Goal: Task Accomplishment & Management: Complete application form

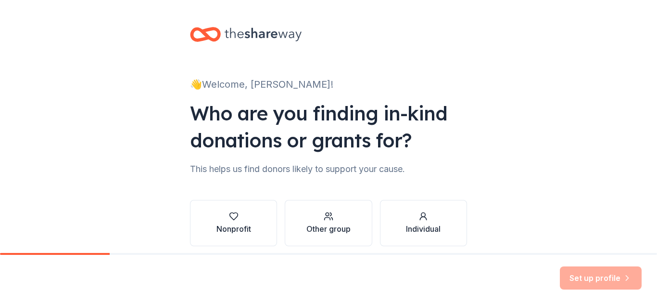
scroll to position [39, 0]
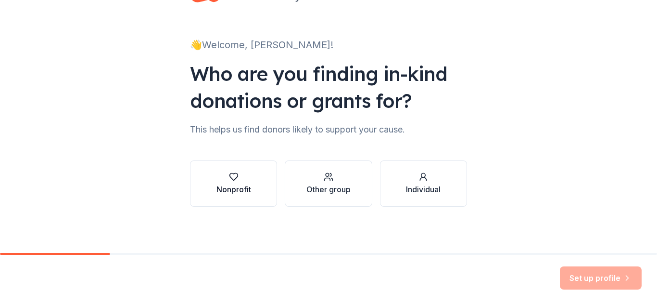
click at [229, 178] on icon "button" at bounding box center [234, 177] width 10 height 10
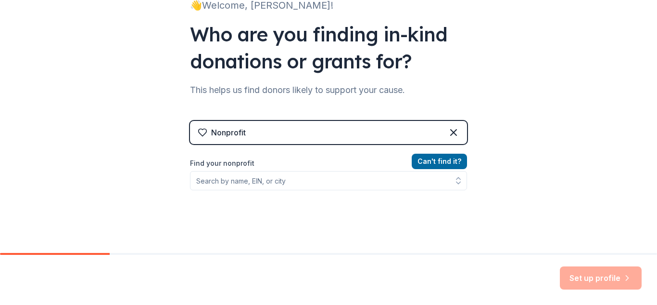
scroll to position [136, 0]
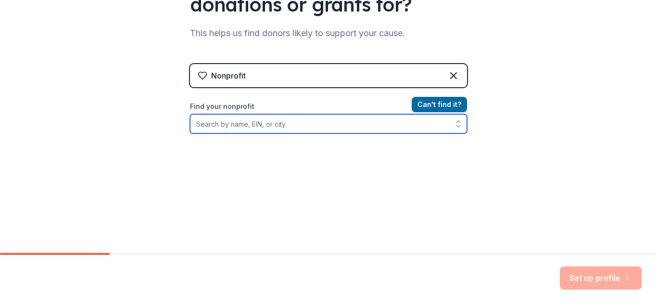
click at [266, 123] on input "Find your nonprofit" at bounding box center [328, 123] width 277 height 19
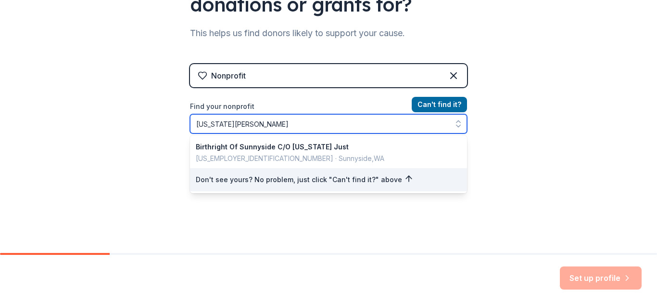
type input "[US_STATE][PERSON_NAME]"
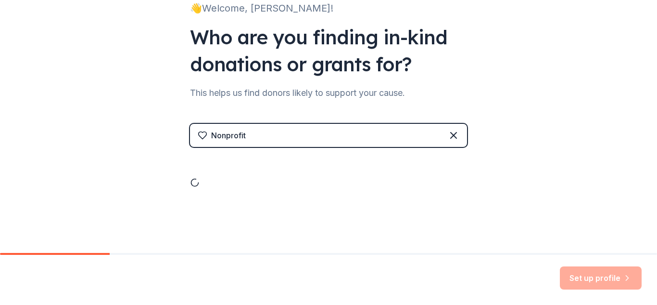
scroll to position [76, 0]
click at [266, 181] on div at bounding box center [328, 172] width 277 height 29
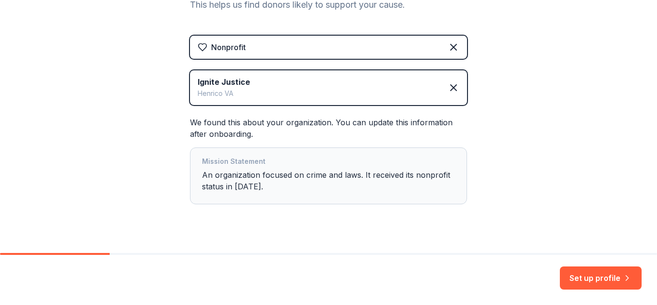
scroll to position [181, 0]
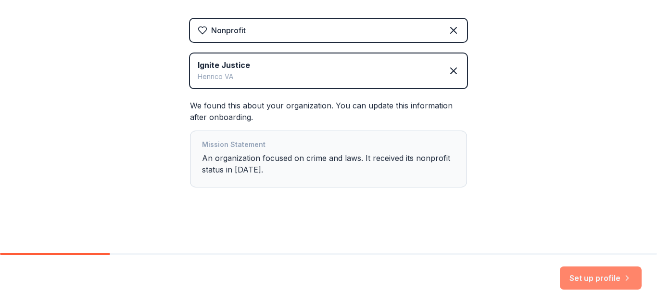
click at [632, 279] on button "Set up profile" at bounding box center [601, 277] width 82 height 23
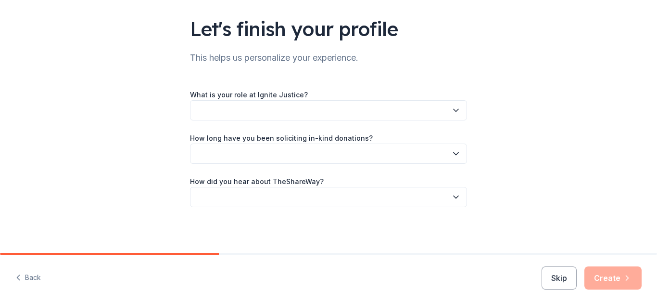
scroll to position [62, 0]
click at [567, 280] on button "Skip" at bounding box center [559, 277] width 35 height 23
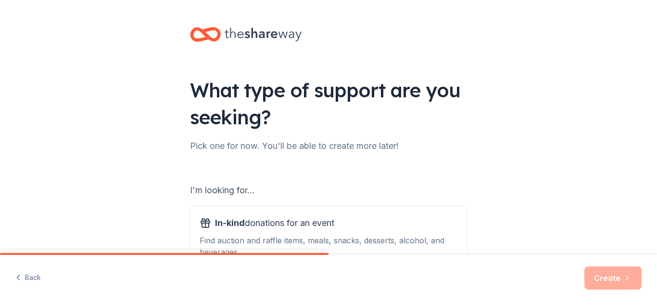
click at [567, 280] on div "Back Create" at bounding box center [328, 279] width 657 height 50
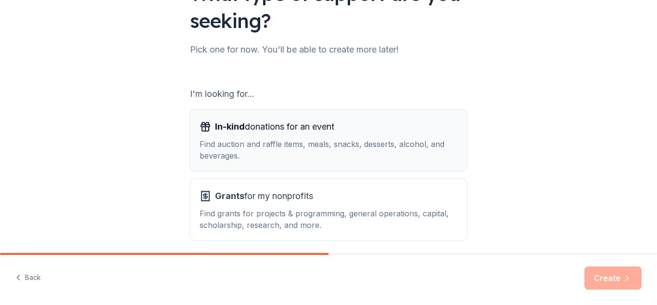
click at [349, 140] on div "Find auction and raffle items, meals, snacks, desserts, alcohol, and beverages." at bounding box center [329, 149] width 258 height 23
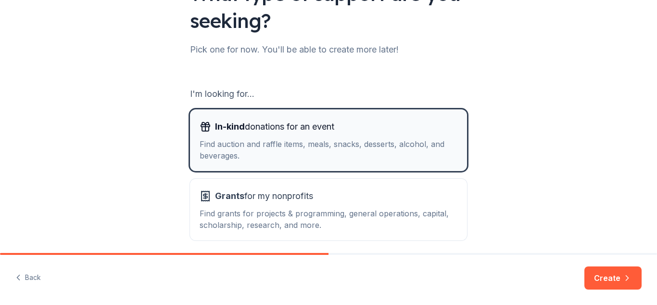
scroll to position [136, 0]
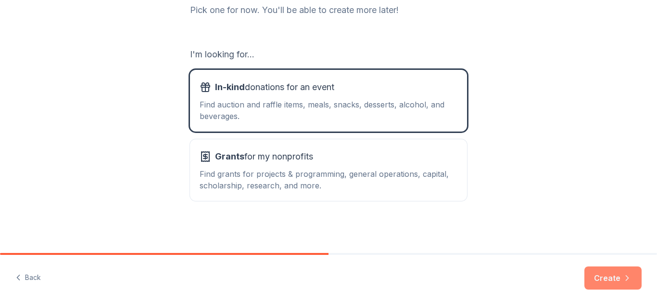
click at [611, 279] on button "Create" at bounding box center [613, 277] width 57 height 23
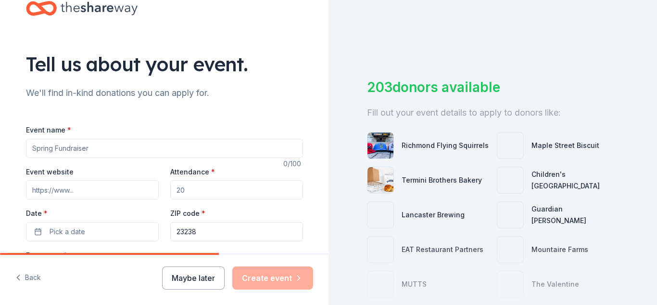
scroll to position [48, 0]
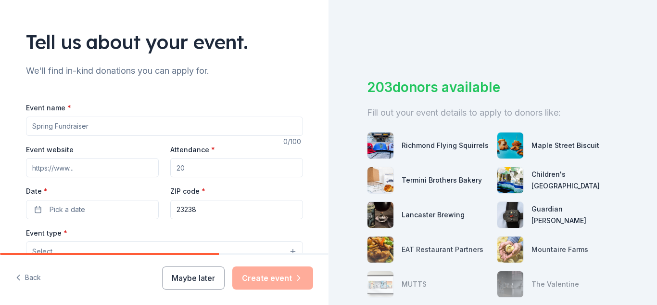
click at [109, 133] on input "Event name *" at bounding box center [164, 125] width 277 height 19
type input "X"
type input "Christmas for Kids"
click at [196, 169] on input "Attendance *" at bounding box center [236, 167] width 133 height 19
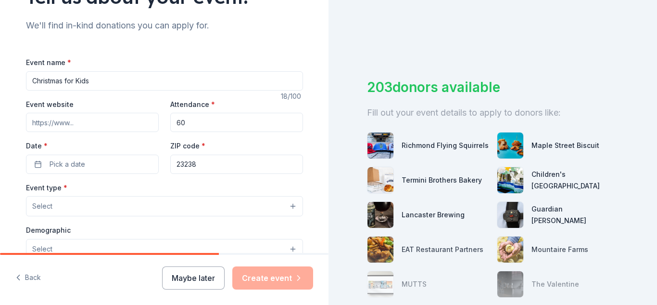
scroll to position [192, 0]
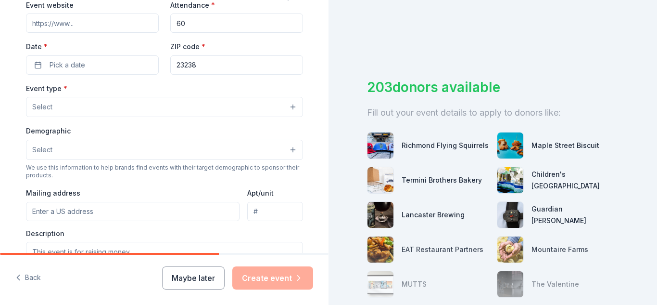
type input "60"
click at [65, 111] on button "Select" at bounding box center [164, 107] width 277 height 20
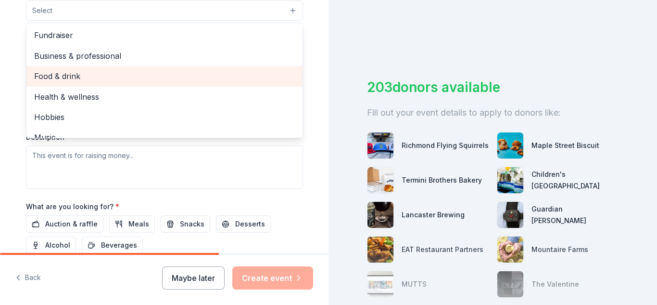
scroll to position [32, 0]
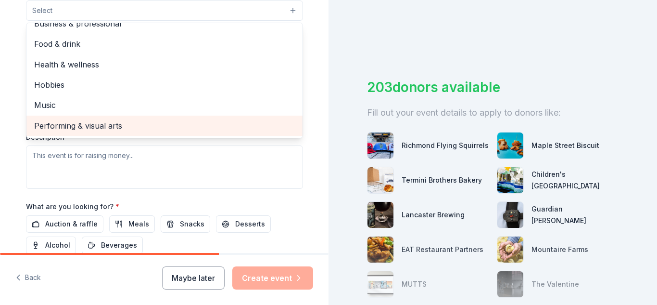
click at [79, 126] on span "Performing & visual arts" at bounding box center [164, 125] width 261 height 13
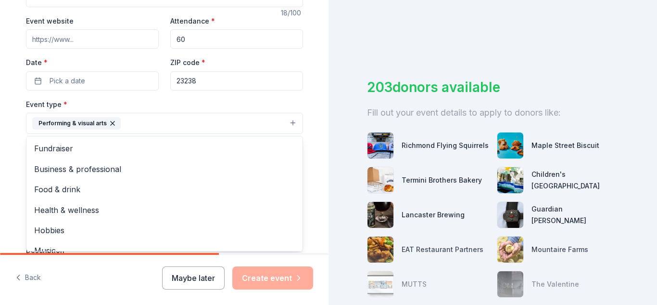
scroll to position [192, 0]
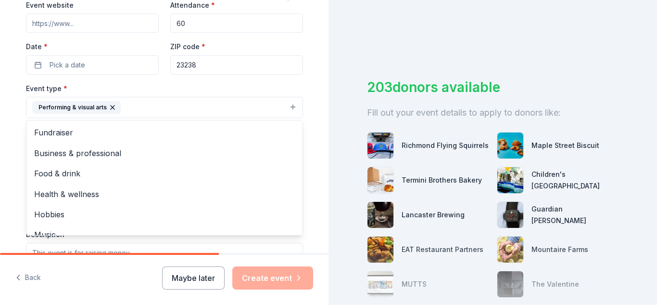
click at [115, 68] on div "Event name * Christmas for Kids 18 /100 Event website Attendance * 60 Date * Pi…" at bounding box center [164, 179] width 277 height 445
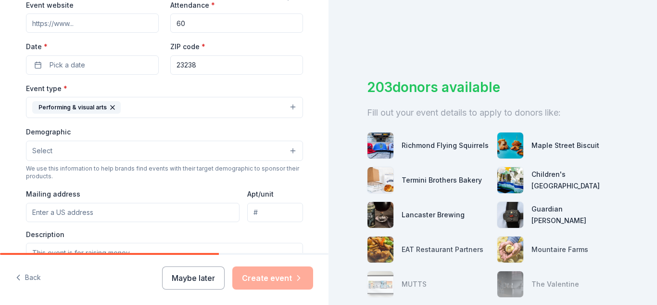
click at [91, 145] on button "Select" at bounding box center [164, 150] width 277 height 20
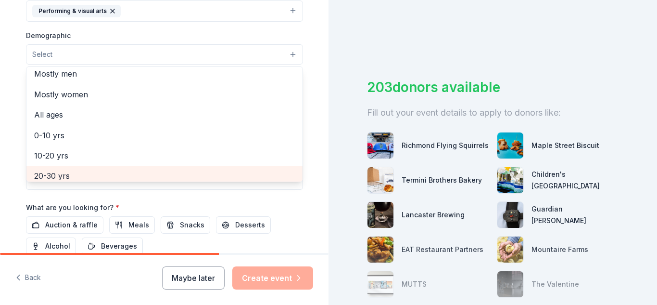
scroll to position [48, 0]
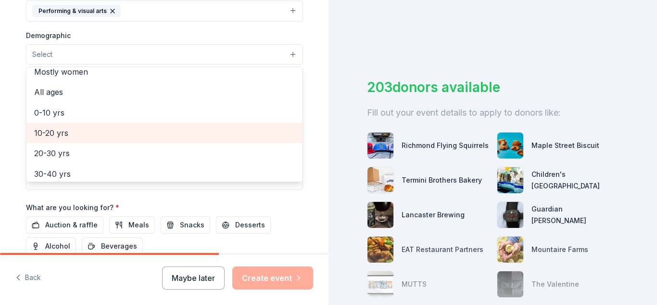
click at [85, 137] on span "10-20 yrs" at bounding box center [164, 133] width 261 height 13
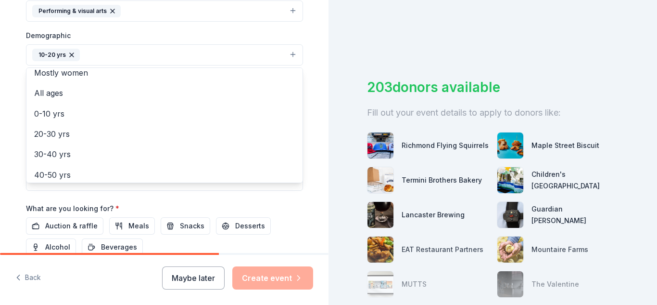
click at [138, 34] on div "Demographic 10-20 yrs All genders Mostly men Mostly women All ages [DEMOGRAPHIC…" at bounding box center [164, 47] width 277 height 36
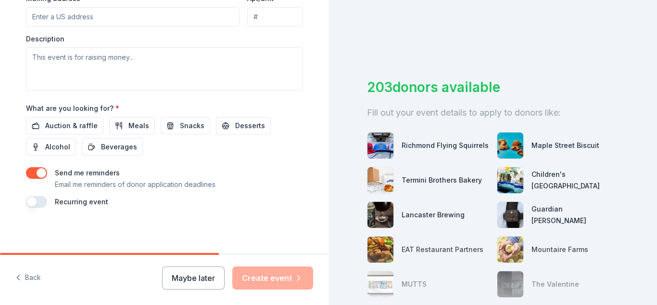
scroll to position [390, 0]
click at [59, 123] on span "Auction & raffle" at bounding box center [71, 125] width 52 height 12
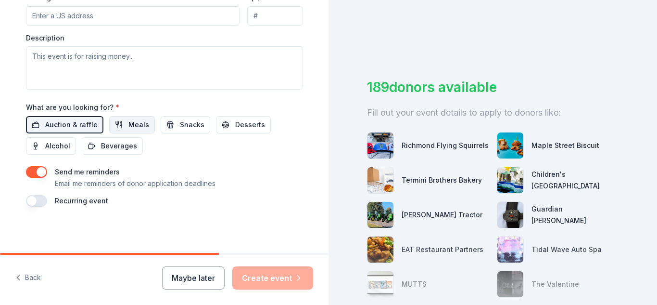
click at [118, 125] on button "Meals" at bounding box center [132, 124] width 46 height 17
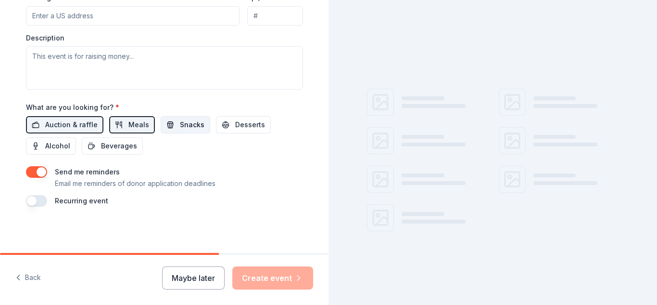
click at [185, 123] on span "Snacks" at bounding box center [192, 125] width 25 height 12
click at [235, 121] on span "Desserts" at bounding box center [250, 125] width 30 height 12
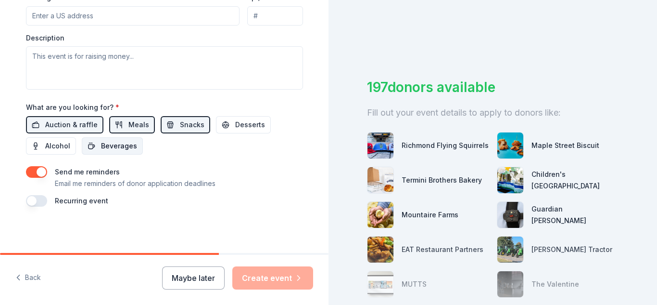
click at [101, 149] on span "Beverages" at bounding box center [119, 146] width 36 height 12
click at [35, 172] on button "button" at bounding box center [36, 172] width 21 height 12
click at [277, 273] on div "Maybe later Create event" at bounding box center [237, 277] width 151 height 23
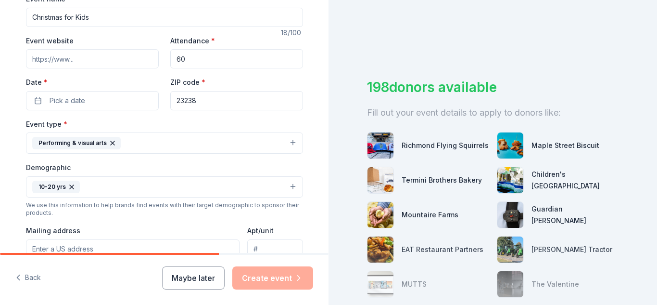
scroll to position [149, 0]
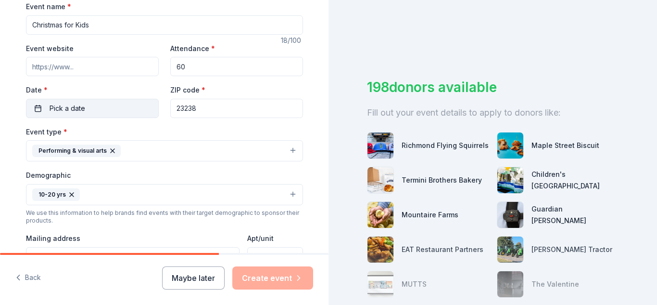
click at [92, 102] on button "Pick a date" at bounding box center [92, 108] width 133 height 19
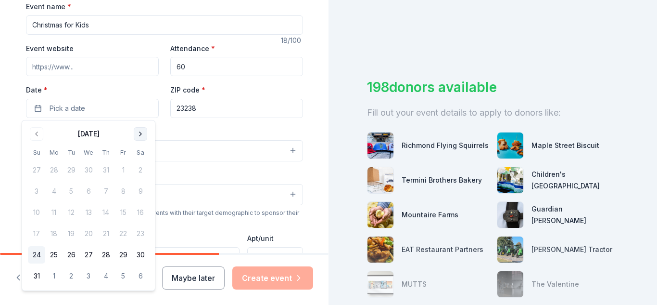
click at [138, 132] on button "Go to next month" at bounding box center [140, 133] width 13 height 13
click at [141, 191] on button "13" at bounding box center [140, 190] width 17 height 17
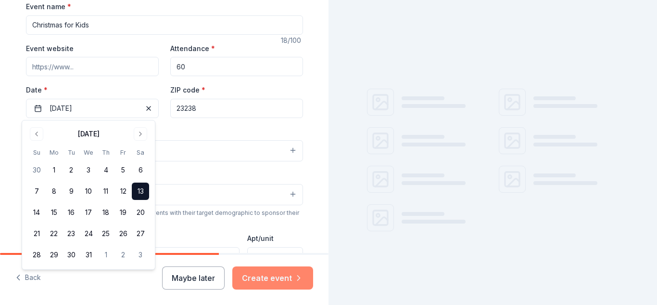
click at [310, 280] on button "Create event" at bounding box center [272, 277] width 81 height 23
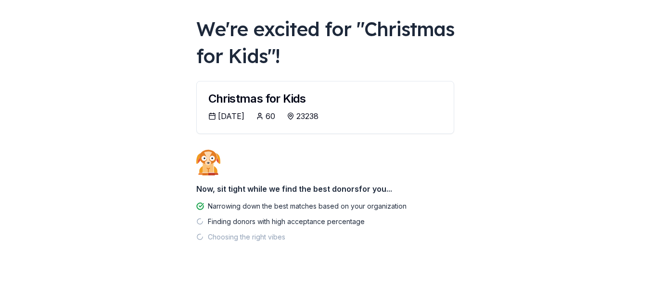
scroll to position [47, 0]
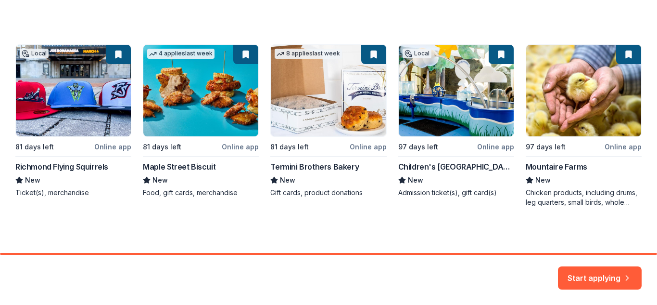
scroll to position [152, 0]
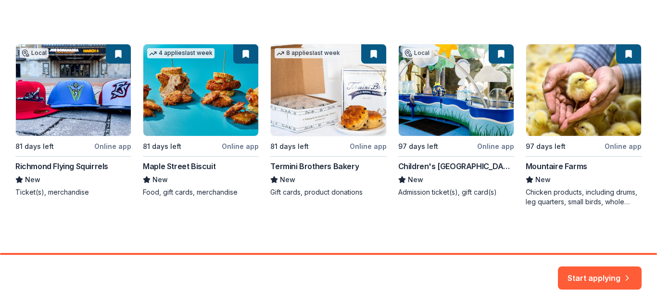
click at [437, 167] on div "Local 81 days left Online app Richmond Flying Squirrels New Ticket(s), merchand…" at bounding box center [328, 125] width 626 height 163
drag, startPoint x: 437, startPoint y: 167, endPoint x: 396, endPoint y: 186, distance: 45.0
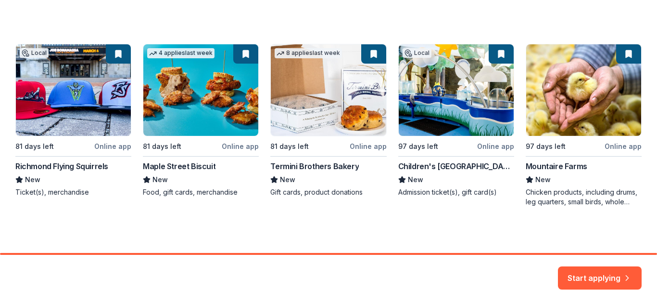
click at [396, 186] on div "Local 81 days left Online app Richmond Flying Squirrels New Ticket(s), merchand…" at bounding box center [328, 125] width 626 height 163
click at [579, 279] on button "Start applying" at bounding box center [600, 271] width 84 height 23
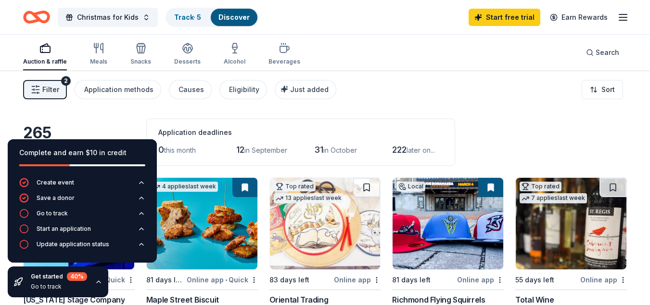
click at [100, 281] on icon "button" at bounding box center [99, 282] width 8 height 8
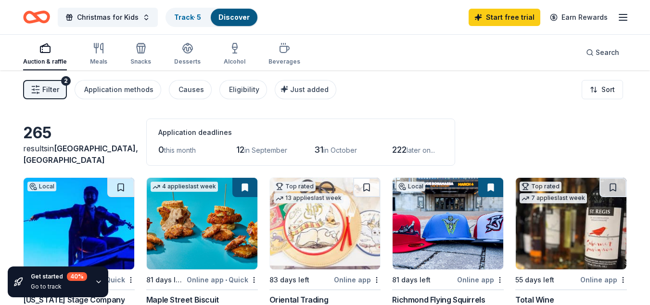
click at [95, 281] on icon "button" at bounding box center [99, 282] width 8 height 8
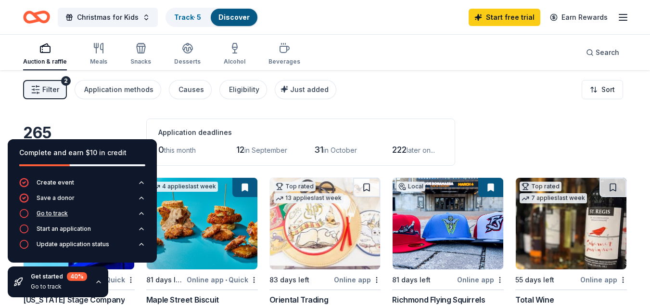
click at [41, 215] on div "Go to track" at bounding box center [52, 213] width 31 height 8
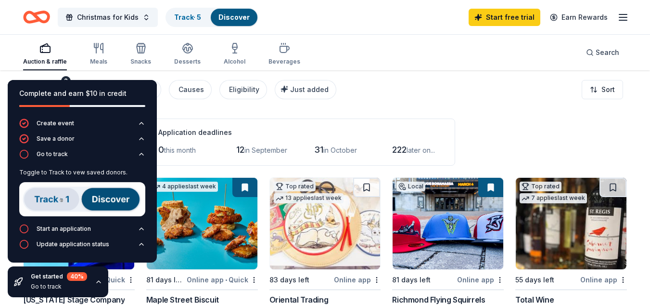
click at [102, 189] on img at bounding box center [82, 199] width 126 height 34
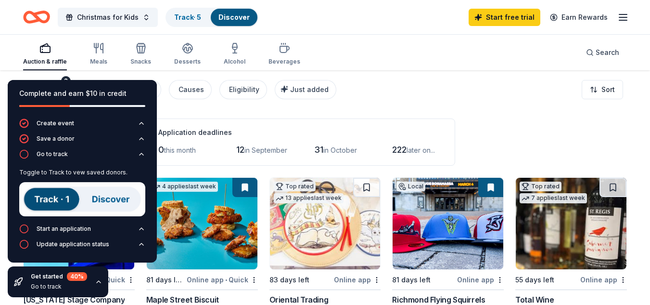
click at [290, 127] on div "Application deadlines" at bounding box center [300, 133] width 285 height 12
click at [114, 197] on img at bounding box center [82, 199] width 126 height 34
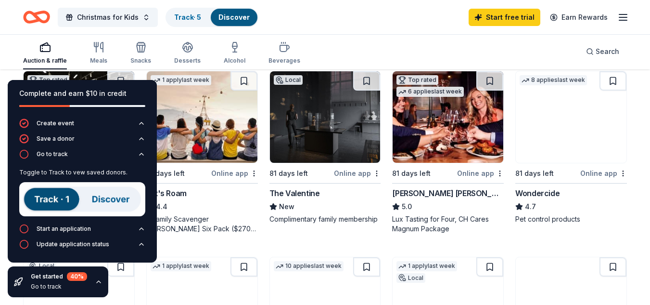
scroll to position [481, 0]
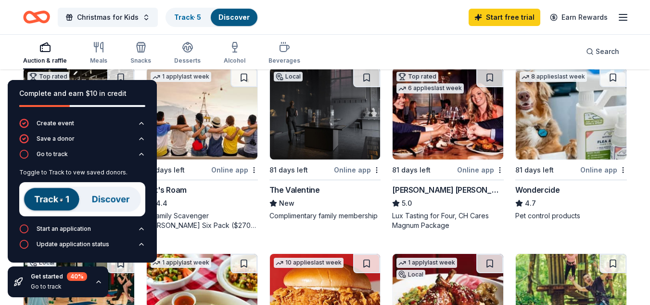
click at [324, 51] on div "Auction & raffle Meals Snacks Desserts Alcohol Beverages Search" at bounding box center [325, 52] width 604 height 36
click at [65, 92] on div "Complete and earn $10 in credit" at bounding box center [82, 94] width 126 height 12
drag, startPoint x: 65, startPoint y: 92, endPoint x: 68, endPoint y: 184, distance: 91.9
click at [65, 96] on div "Complete and earn $10 in credit" at bounding box center [82, 94] width 126 height 12
click at [96, 282] on icon "button" at bounding box center [99, 282] width 8 height 8
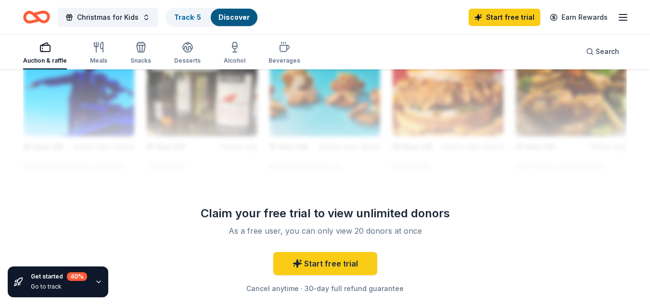
scroll to position [914, 0]
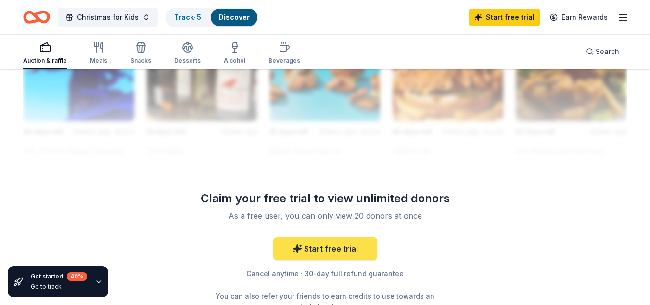
click at [342, 249] on link "Start free trial" at bounding box center [325, 248] width 104 height 23
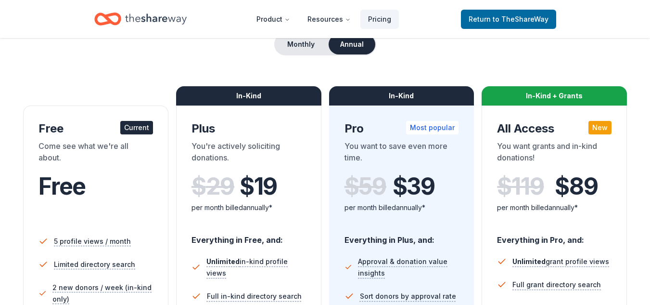
scroll to position [48, 0]
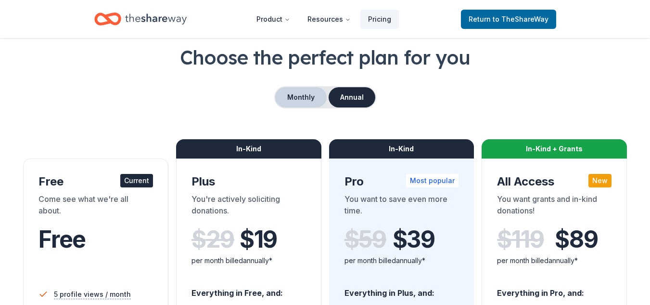
click at [319, 96] on button "Monthly" at bounding box center [300, 97] width 51 height 20
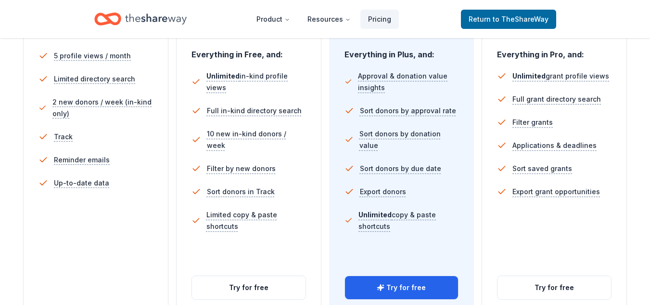
scroll to position [289, 0]
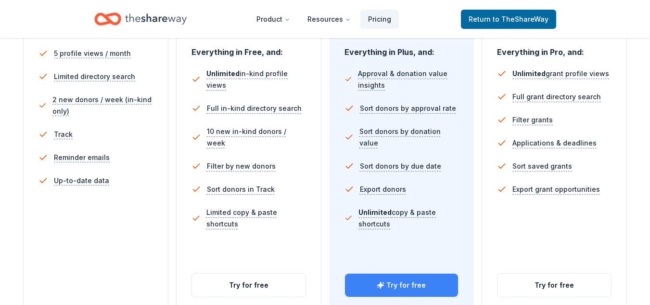
click at [378, 286] on icon "button" at bounding box center [381, 285] width 8 height 8
